Goal: Check status: Check status

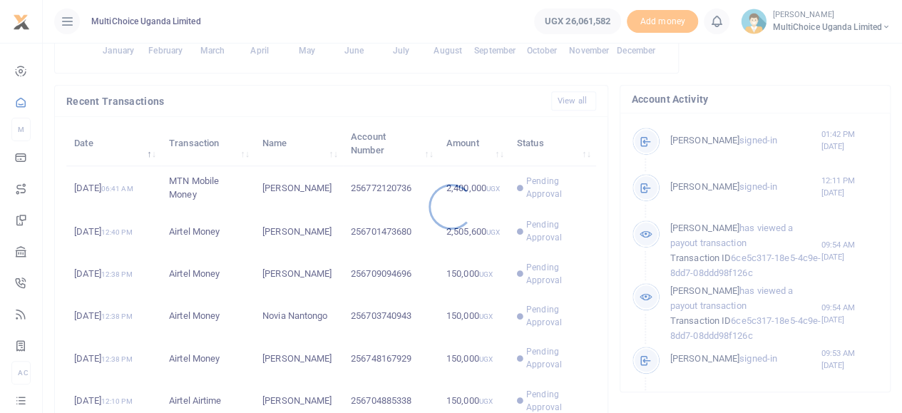
scroll to position [428, 0]
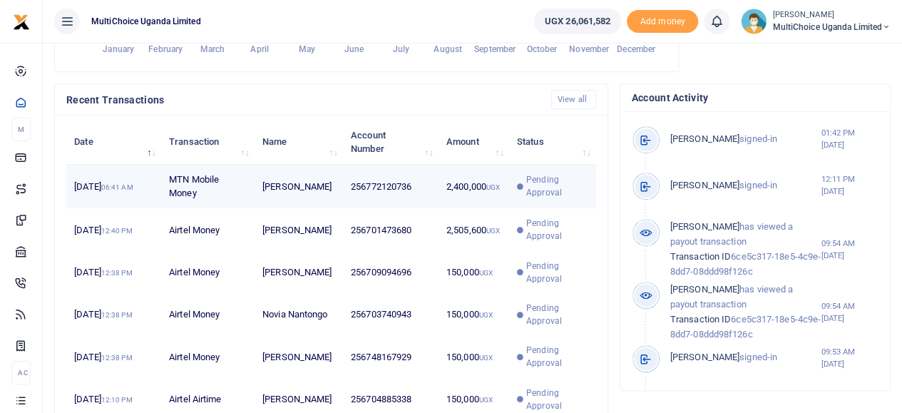
click at [543, 182] on td "Pending Approval" at bounding box center [552, 187] width 87 height 44
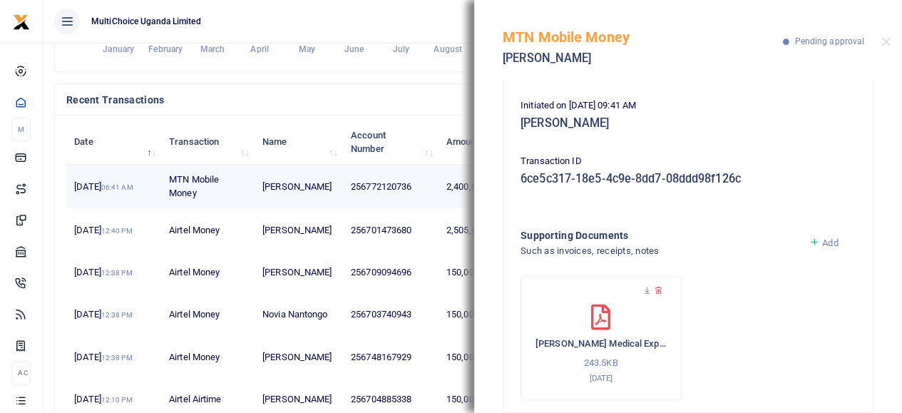
scroll to position [188, 0]
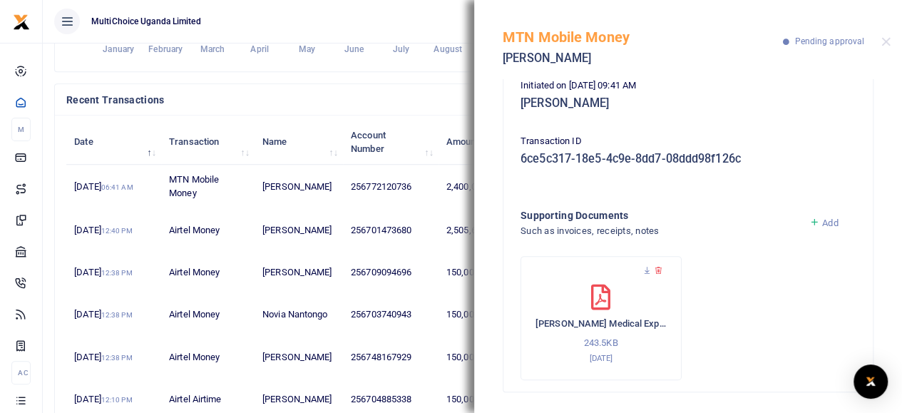
click at [880, 41] on div "MTN Mobile Money Henry Muwaga Pending approval" at bounding box center [688, 39] width 428 height 79
click at [890, 43] on div "MTN Mobile Money Henry Muwaga Pending approval" at bounding box center [688, 39] width 428 height 79
click at [887, 43] on button "Close" at bounding box center [885, 41] width 9 height 9
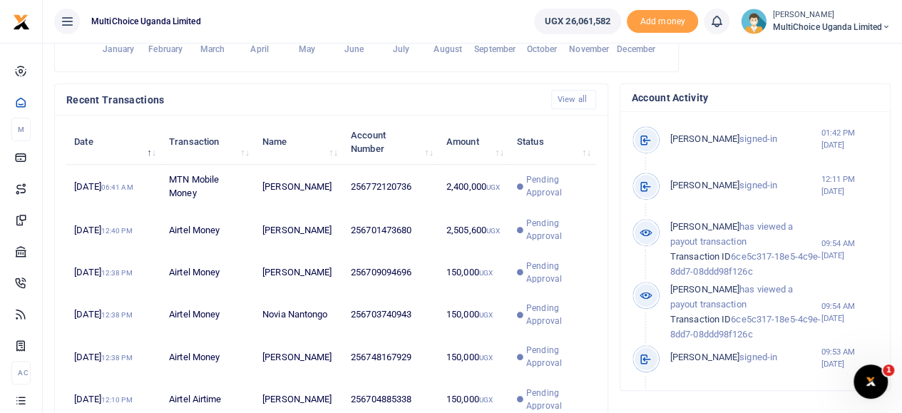
click at [810, 26] on span "MultiChoice Uganda Limited" at bounding box center [831, 27] width 118 height 13
click at [813, 52] on link "Switch accounts" at bounding box center [835, 52] width 113 height 20
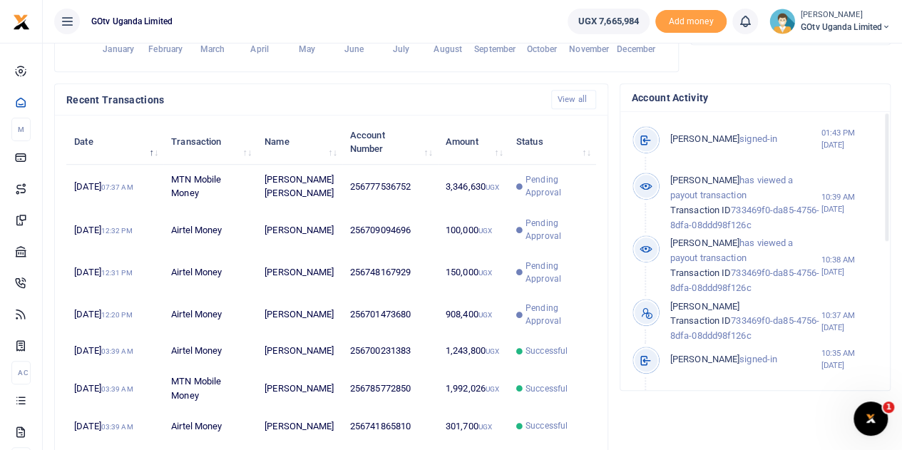
scroll to position [11, 11]
click at [878, 18] on small "[PERSON_NAME]" at bounding box center [845, 15] width 90 height 12
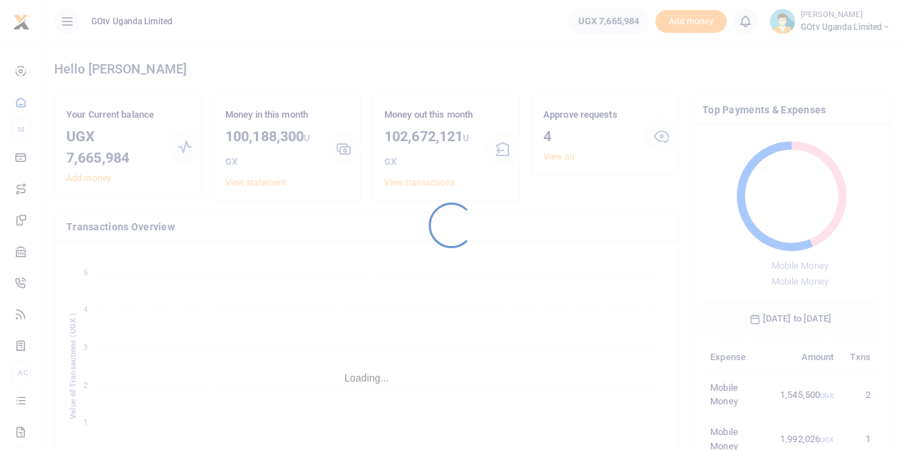
scroll to position [11, 11]
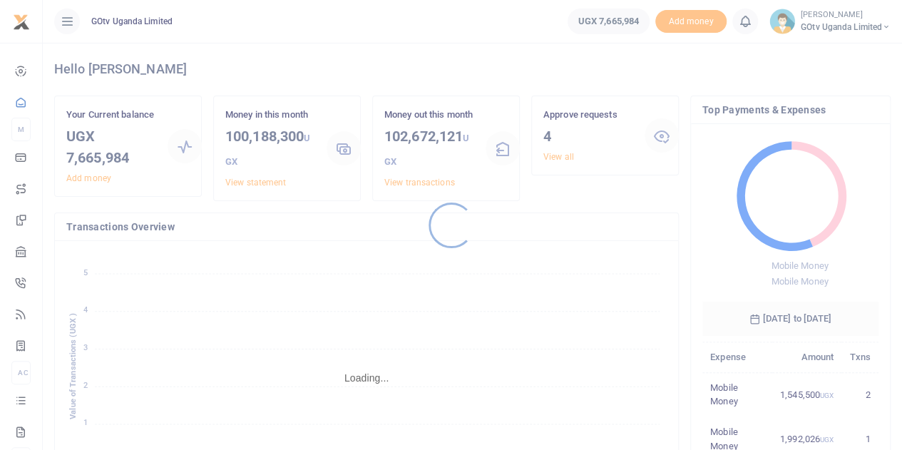
click at [865, 28] on div at bounding box center [451, 225] width 902 height 450
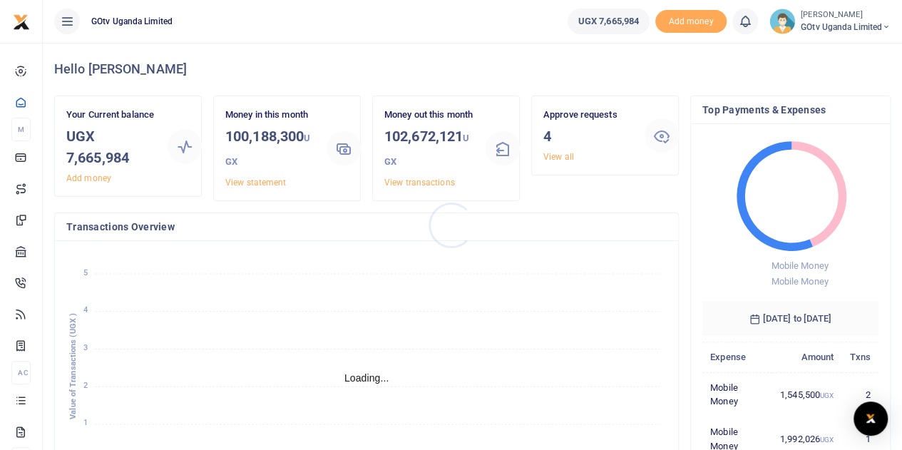
click at [860, 28] on div at bounding box center [451, 225] width 902 height 450
click at [832, 33] on span "GOtv Uganda Limited" at bounding box center [845, 27] width 90 height 13
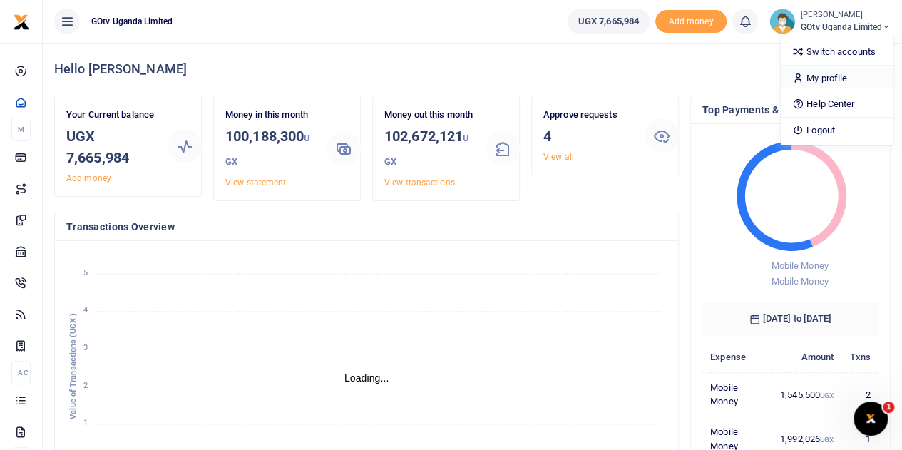
click at [820, 75] on link "My profile" at bounding box center [836, 78] width 113 height 20
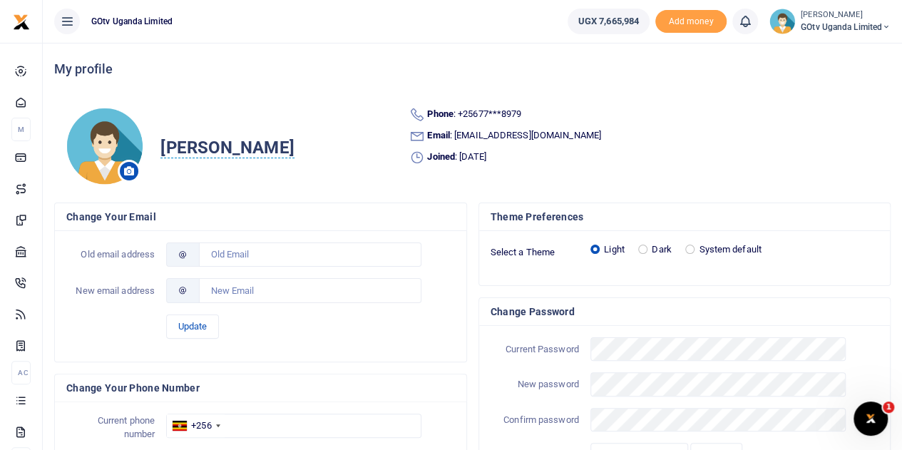
click at [855, 21] on span "GOtv Uganda Limited" at bounding box center [845, 27] width 90 height 13
click at [847, 52] on link "Switch accounts" at bounding box center [836, 52] width 113 height 20
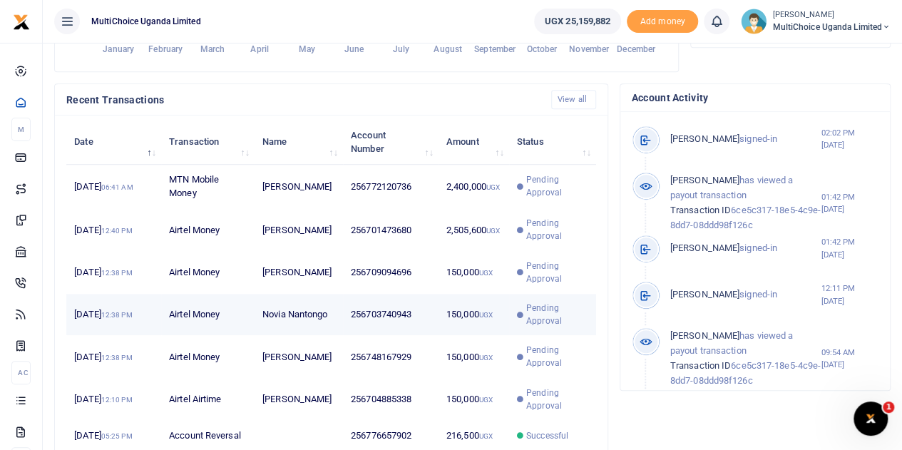
scroll to position [560, 0]
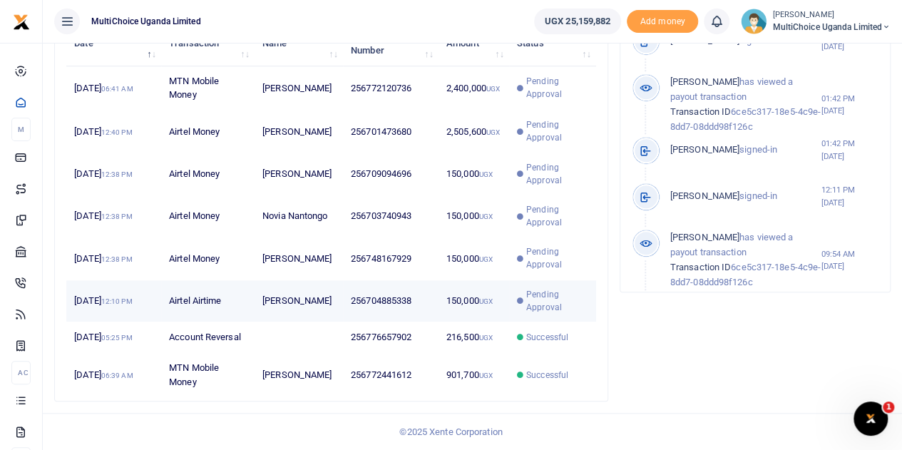
click at [546, 289] on span "Pending Approval" at bounding box center [556, 301] width 61 height 26
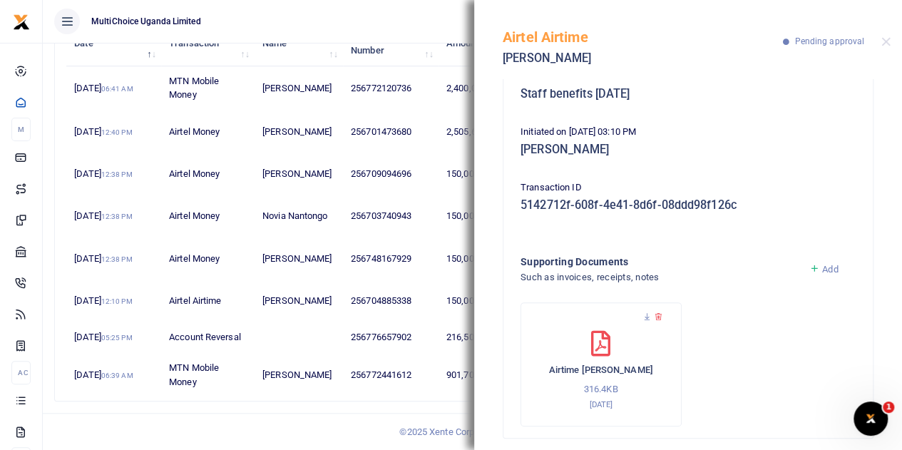
scroll to position [143, 0]
click at [885, 41] on button "Close" at bounding box center [885, 41] width 9 height 9
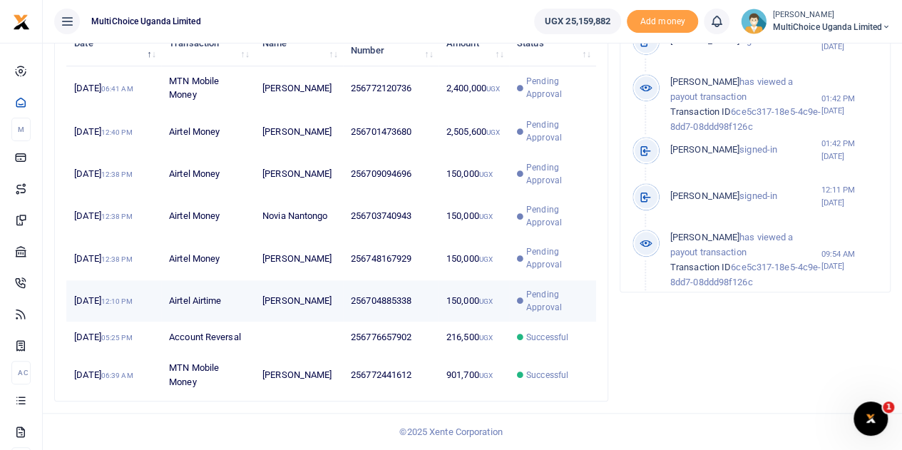
click at [416, 297] on td "256704885338" at bounding box center [391, 301] width 96 height 42
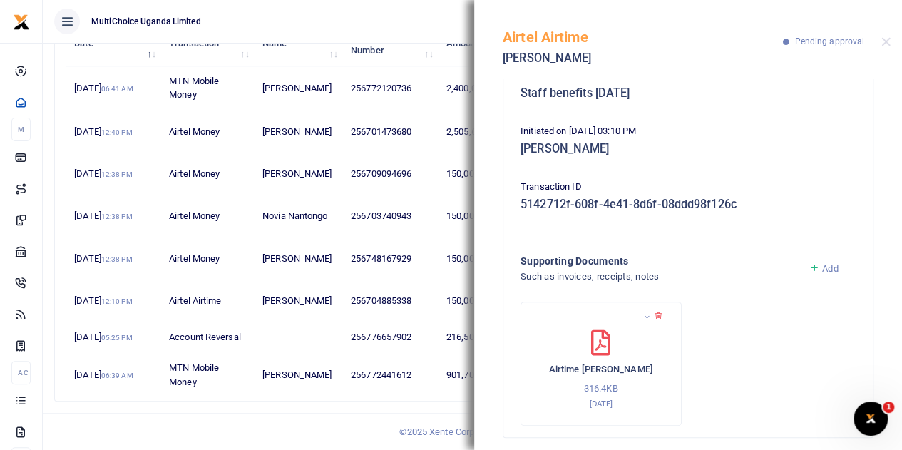
click at [888, 51] on div "Airtel Airtime [PERSON_NAME] Pending approval" at bounding box center [688, 39] width 428 height 79
click at [882, 42] on button "Close" at bounding box center [885, 41] width 9 height 9
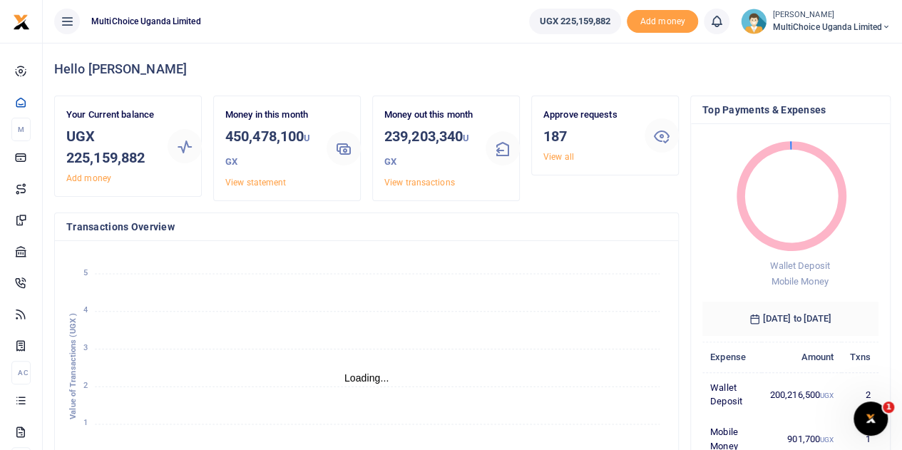
click at [508, 346] on icon "January January February February March March April April May May June June Jul…" at bounding box center [366, 369] width 600 height 235
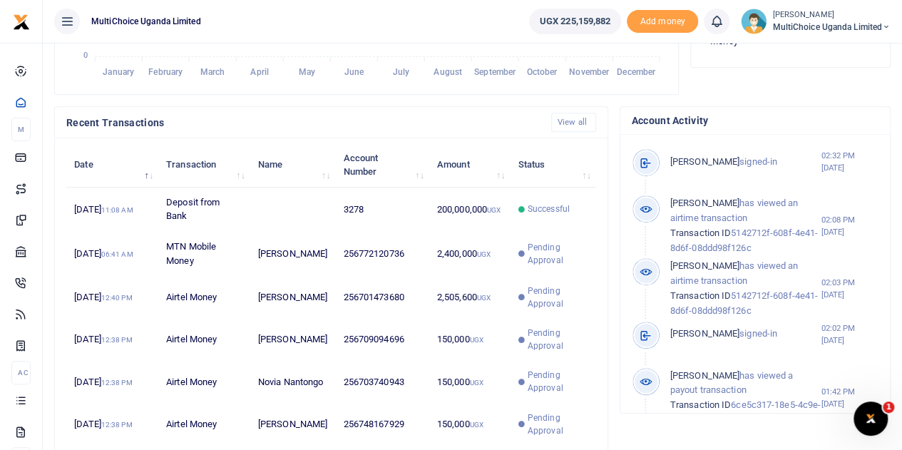
scroll to position [428, 0]
